Goal: Task Accomplishment & Management: Complete application form

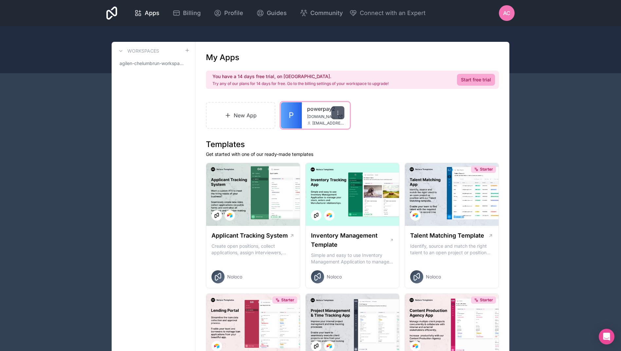
click at [339, 115] on icon at bounding box center [337, 112] width 5 height 5
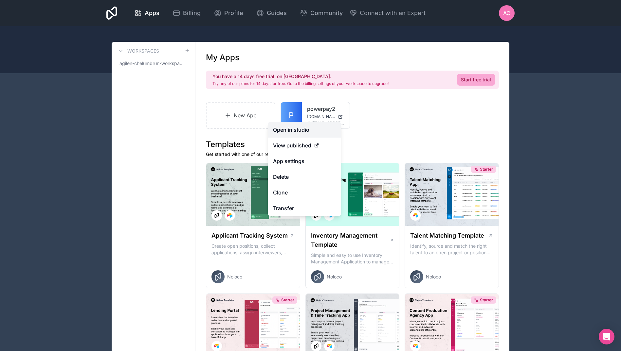
click at [283, 127] on link "Open in studio" at bounding box center [304, 130] width 73 height 16
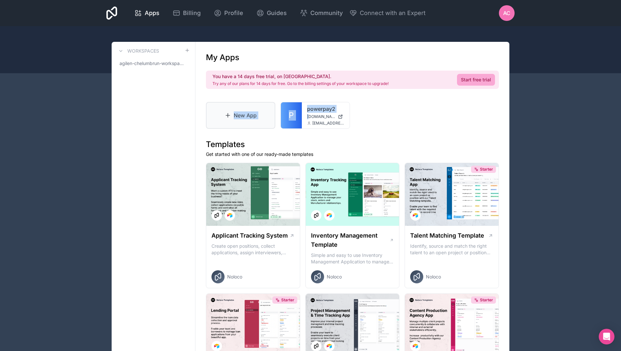
drag, startPoint x: 309, startPoint y: 114, endPoint x: 221, endPoint y: 115, distance: 88.0
click at [221, 115] on div "New App P powerpay2 [DOMAIN_NAME] [DOMAIN_NAME][EMAIL_ADDRESS][DOMAIN_NAME]" at bounding box center [352, 115] width 293 height 27
drag, startPoint x: 221, startPoint y: 115, endPoint x: 310, endPoint y: 150, distance: 95.4
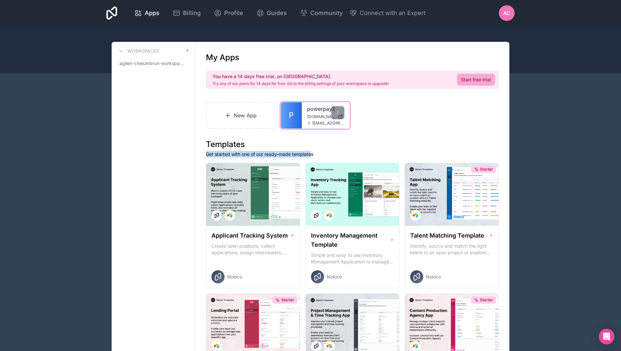
drag, startPoint x: 310, startPoint y: 150, endPoint x: 297, endPoint y: 113, distance: 39.2
click at [297, 113] on link "P" at bounding box center [291, 115] width 21 height 26
click at [240, 117] on link "New App" at bounding box center [240, 115] width 69 height 27
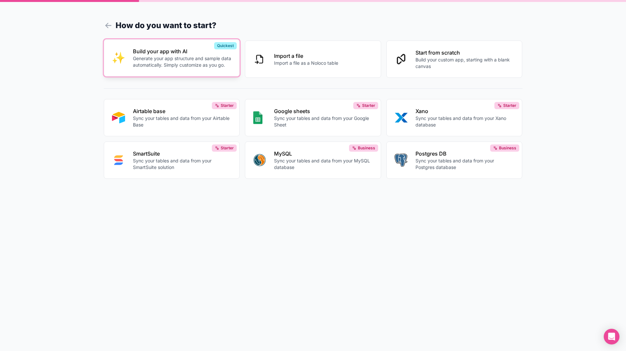
click at [216, 72] on button "Build your app with AI Generate your app structure and sample data automaticall…" at bounding box center [172, 57] width 136 height 37
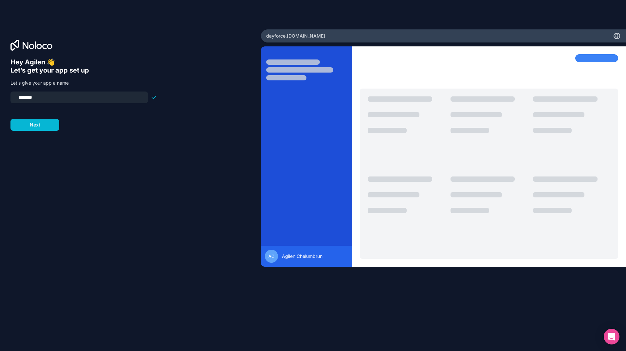
drag, startPoint x: 58, startPoint y: 96, endPoint x: -1, endPoint y: 96, distance: 59.2
click at [0, 96] on html "Hey Agilen 👋 Let’s get your app set up Let’s give your app a name ******** Next…" at bounding box center [313, 175] width 626 height 351
type input "*********"
click at [46, 127] on button "Next" at bounding box center [34, 125] width 49 height 12
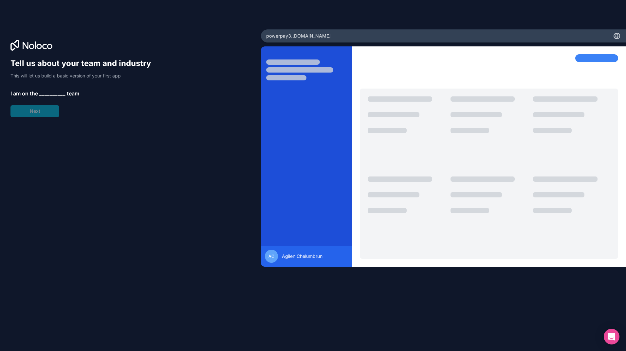
click at [49, 94] on span "__________" at bounding box center [52, 94] width 26 height 8
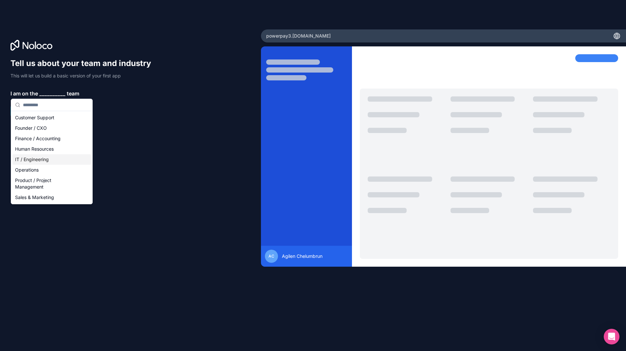
click at [44, 161] on div "IT / Engineering" at bounding box center [51, 159] width 79 height 10
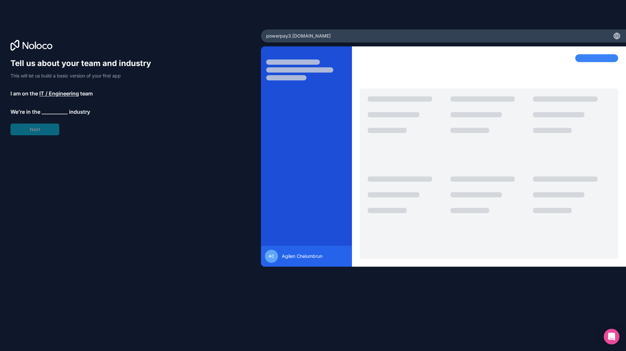
click at [49, 113] on span "__________" at bounding box center [55, 112] width 26 height 8
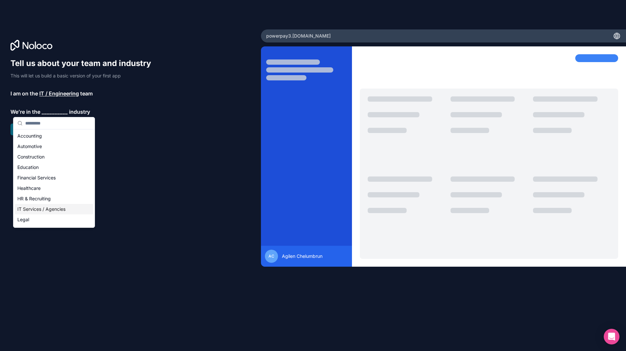
click at [48, 210] on div "IT Services / Agencies" at bounding box center [54, 209] width 79 height 10
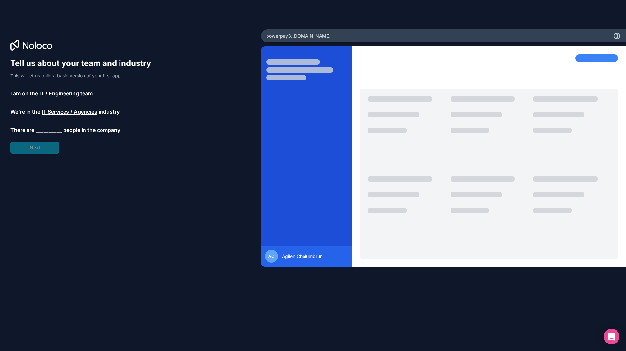
click at [56, 113] on span "IT Services / Agencies" at bounding box center [70, 112] width 56 height 8
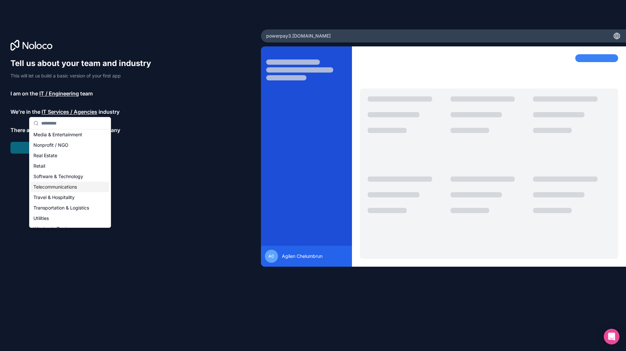
scroll to position [115, 0]
click at [78, 178] on div "Software & Technology" at bounding box center [70, 178] width 79 height 10
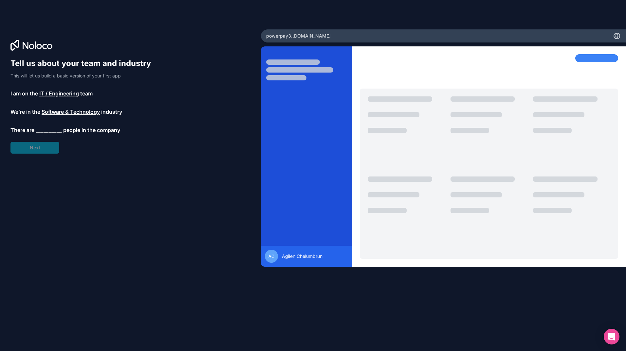
click at [48, 129] on span "__________" at bounding box center [49, 130] width 26 height 8
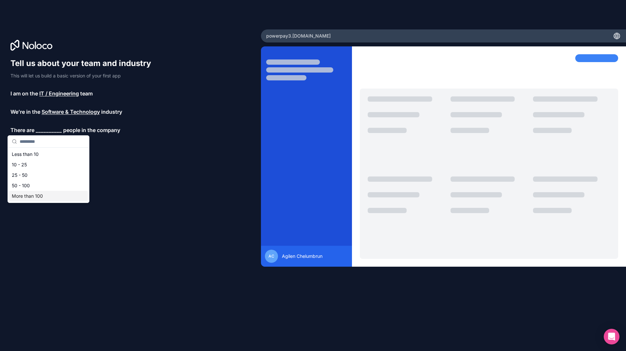
click at [43, 198] on div "More than 100" at bounding box center [48, 196] width 79 height 10
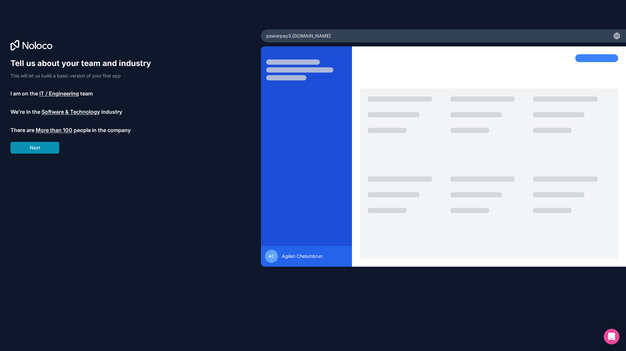
click at [39, 148] on button "Next" at bounding box center [34, 148] width 49 height 12
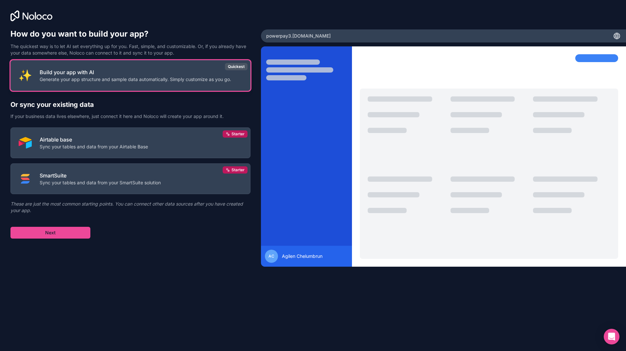
click at [164, 79] on p "Generate your app structure and sample data automatically. Simply customize as …" at bounding box center [135, 79] width 191 height 7
click at [74, 233] on button "Next" at bounding box center [50, 233] width 80 height 12
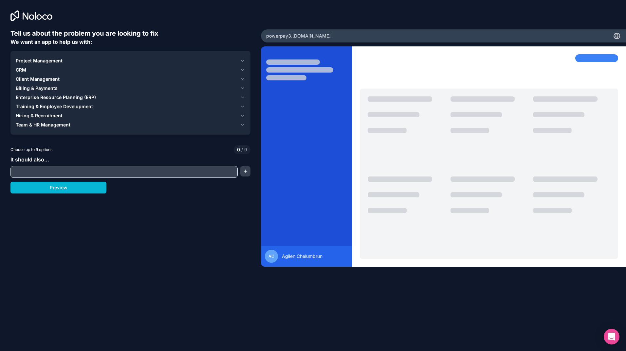
click at [49, 114] on span "Hiring & Recruitment" at bounding box center [39, 116] width 47 height 7
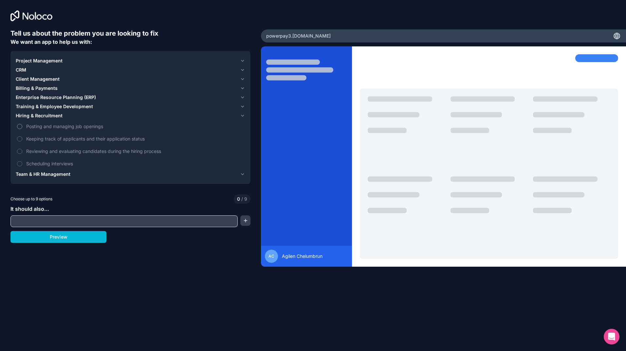
click at [23, 126] on label "Posting and managing job openings" at bounding box center [130, 126] width 229 height 12
click at [22, 126] on button "Posting and managing job openings" at bounding box center [19, 126] width 5 height 5
click at [21, 138] on button "Keeping track of applicants and their application status" at bounding box center [19, 138] width 5 height 5
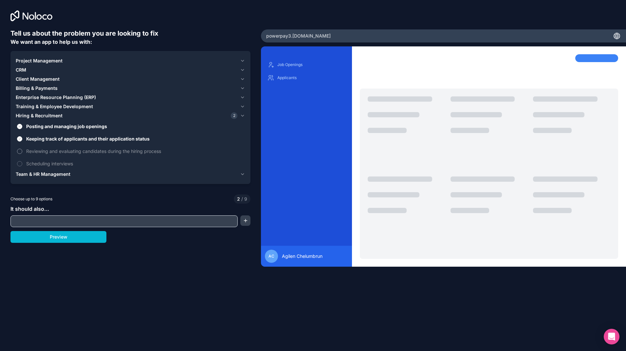
click at [21, 151] on button "Reviewing and evaluating candidates during the hiring process" at bounding box center [19, 151] width 5 height 5
click at [22, 159] on label "Scheduling interviews" at bounding box center [130, 164] width 229 height 12
click at [22, 161] on button "Scheduling interviews" at bounding box center [19, 163] width 5 height 5
click at [26, 174] on span "Team & HR Management" at bounding box center [43, 174] width 55 height 7
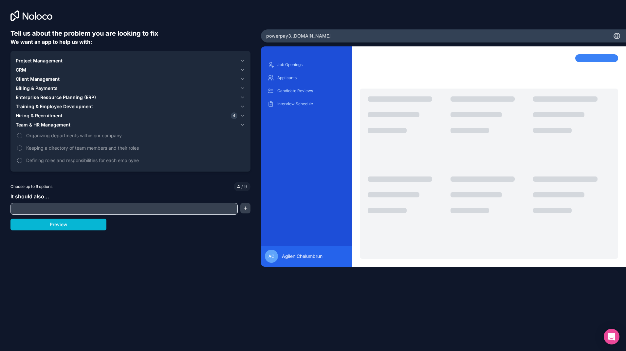
click at [20, 160] on button "Defining roles and responsibilities for each employee" at bounding box center [19, 160] width 5 height 5
click at [21, 147] on button "Keeping a directory of team members and their roles" at bounding box center [19, 148] width 5 height 5
click at [21, 134] on button "Organizing departments within our company" at bounding box center [19, 135] width 5 height 5
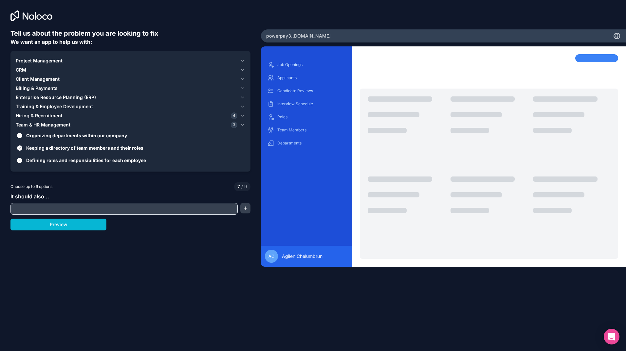
click at [48, 209] on input "text" at bounding box center [124, 208] width 224 height 9
type input "**********"
drag, startPoint x: 129, startPoint y: 208, endPoint x: 235, endPoint y: 209, distance: 106.3
click at [235, 209] on input "**********" at bounding box center [124, 208] width 224 height 9
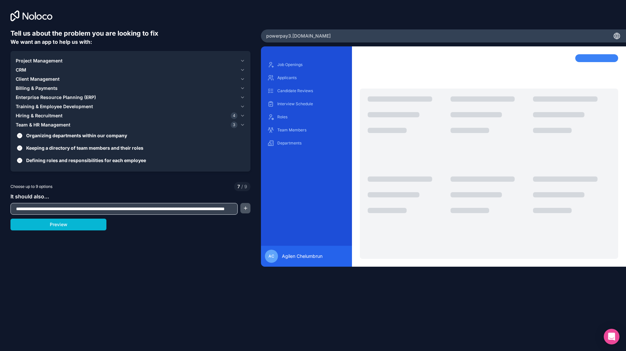
click at [243, 209] on button "button" at bounding box center [245, 208] width 10 height 10
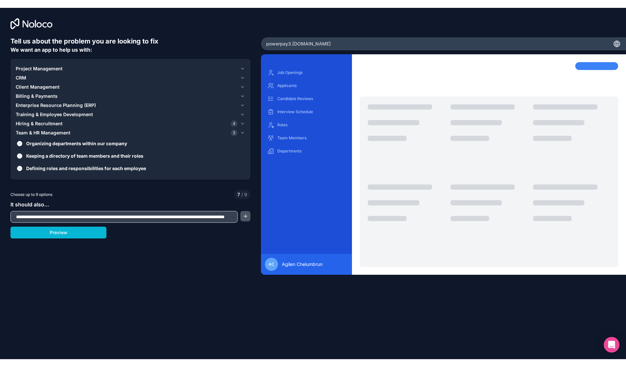
scroll to position [0, 0]
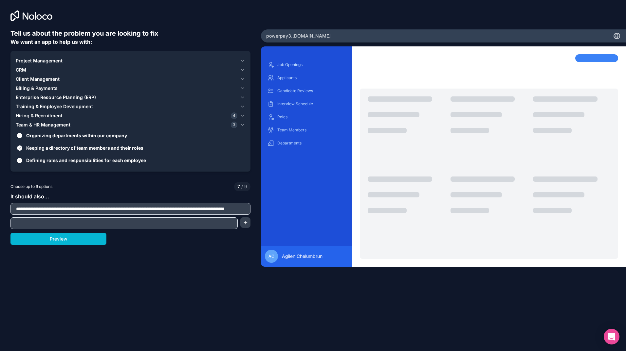
click at [140, 222] on input "text" at bounding box center [124, 223] width 224 height 9
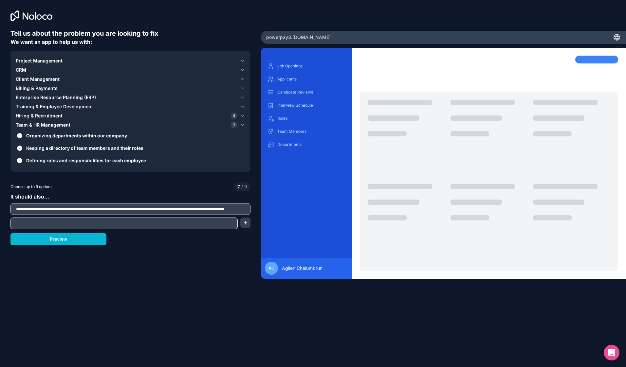
click at [60, 98] on span "Enterprise Resource Planning (ERP)" at bounding box center [56, 97] width 80 height 7
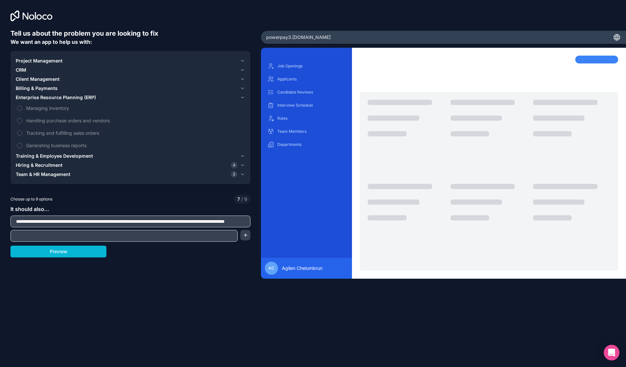
click at [60, 98] on span "Enterprise Resource Planning (ERP)" at bounding box center [56, 97] width 80 height 7
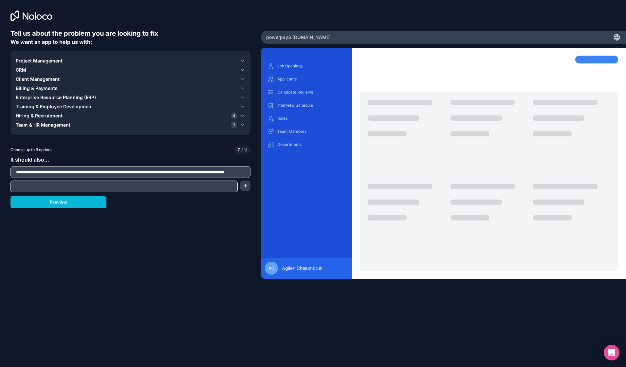
click at [59, 185] on input "text" at bounding box center [124, 186] width 224 height 9
type input "*"
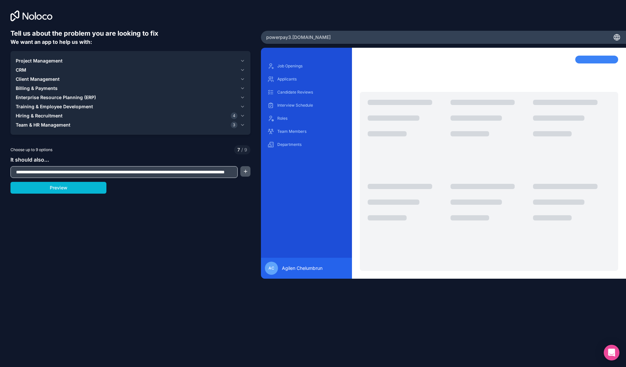
click at [244, 174] on button "button" at bounding box center [245, 171] width 10 height 10
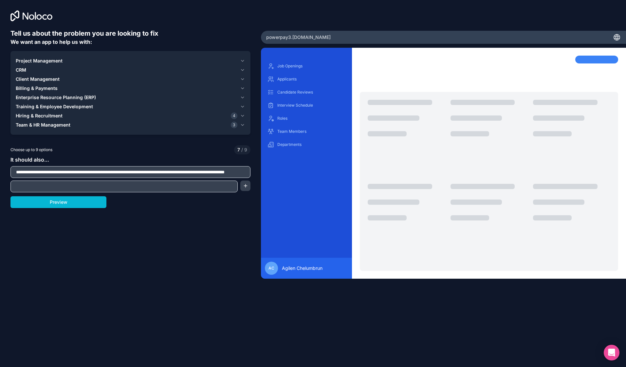
click at [80, 185] on input "text" at bounding box center [124, 186] width 224 height 9
click at [241, 184] on button "button" at bounding box center [245, 186] width 10 height 10
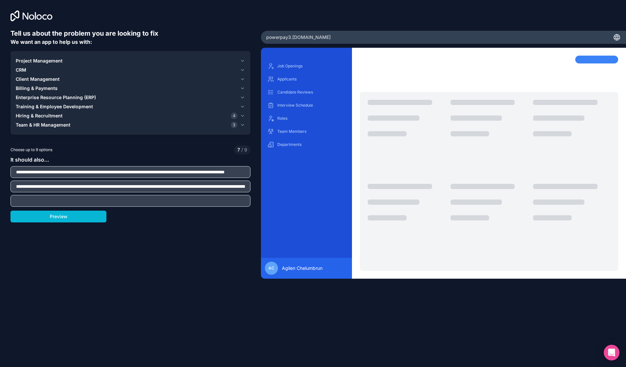
click at [179, 201] on input "text" at bounding box center [130, 200] width 237 height 9
click at [135, 187] on input "**********" at bounding box center [130, 186] width 237 height 9
type input "**********"
click at [160, 200] on input "text" at bounding box center [130, 200] width 237 height 9
type input "**********"
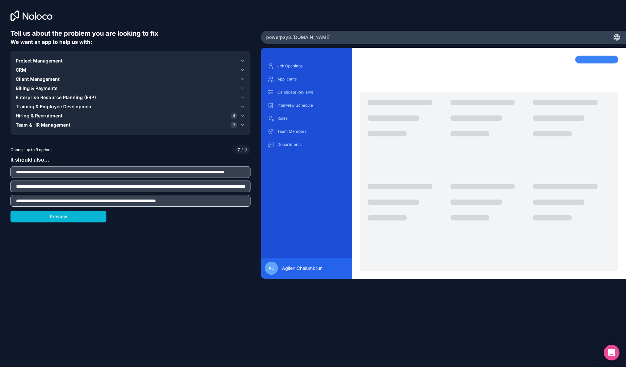
click at [246, 222] on div "**********" at bounding box center [130, 162] width 240 height 267
click at [253, 201] on div "**********" at bounding box center [130, 153] width 261 height 306
click at [188, 221] on div "Preview" at bounding box center [130, 217] width 240 height 12
drag, startPoint x: 246, startPoint y: 197, endPoint x: 250, endPoint y: 198, distance: 4.3
click at [248, 197] on input "**********" at bounding box center [130, 200] width 237 height 9
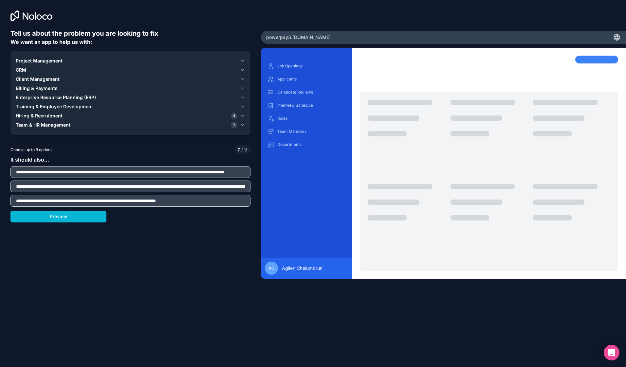
click at [251, 199] on div "**********" at bounding box center [130, 153] width 261 height 306
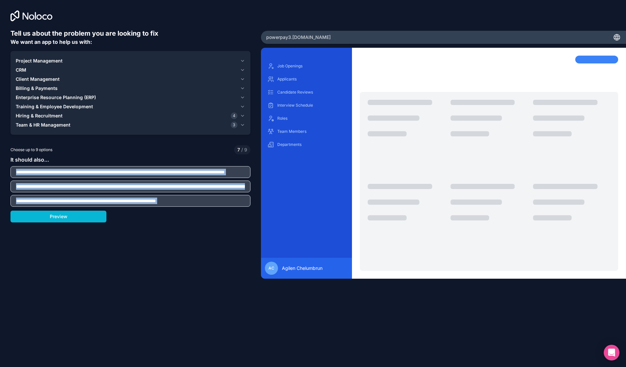
click at [252, 199] on div "**********" at bounding box center [130, 153] width 261 height 306
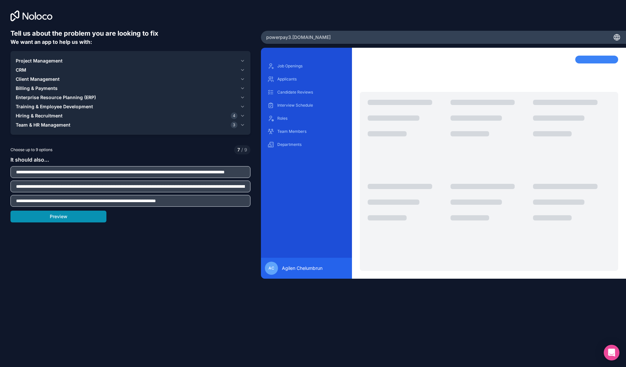
click at [100, 217] on button "Preview" at bounding box center [58, 217] width 96 height 12
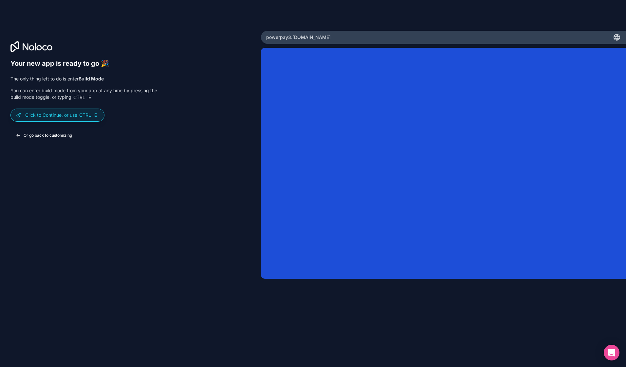
click at [66, 135] on button "Or go back to customizing" at bounding box center [43, 136] width 67 height 12
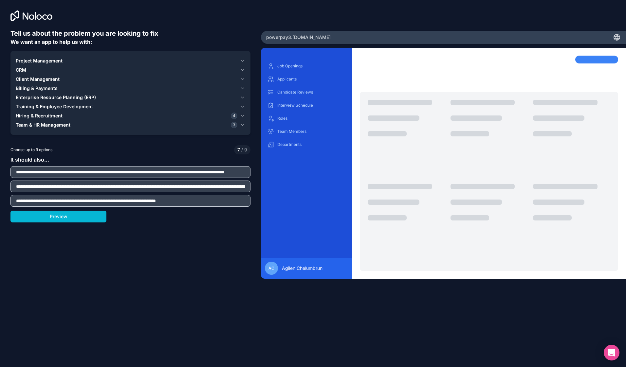
click at [242, 124] on icon "button" at bounding box center [242, 124] width 5 height 5
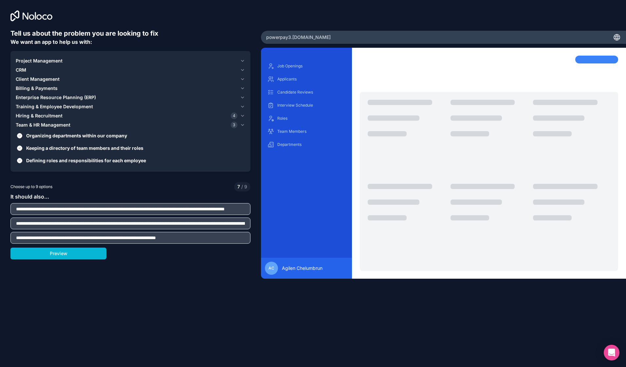
click at [242, 124] on icon "button" at bounding box center [242, 124] width 5 height 5
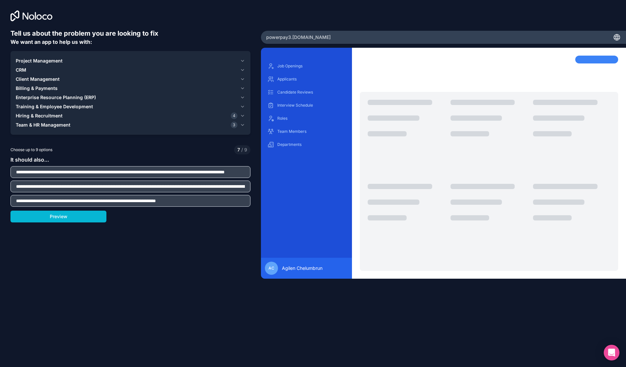
click at [242, 116] on icon "button" at bounding box center [242, 115] width 3 height 1
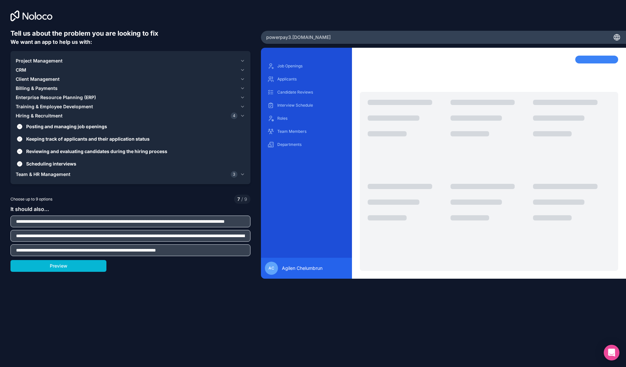
click at [242, 116] on icon "button" at bounding box center [242, 115] width 3 height 1
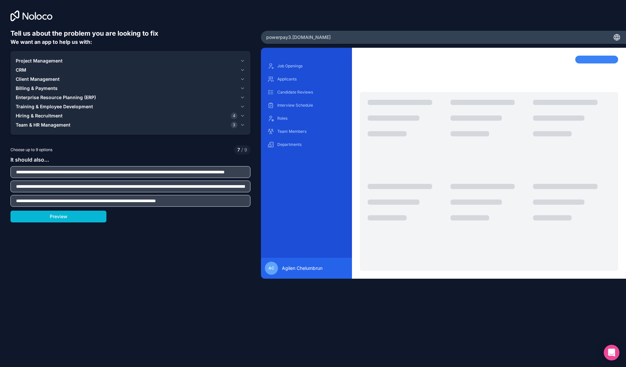
click at [242, 60] on icon "button" at bounding box center [242, 60] width 5 height 5
